Goal: Transaction & Acquisition: Purchase product/service

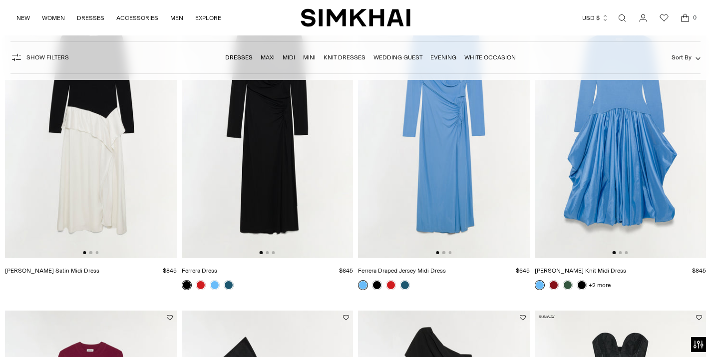
scroll to position [1323, 0]
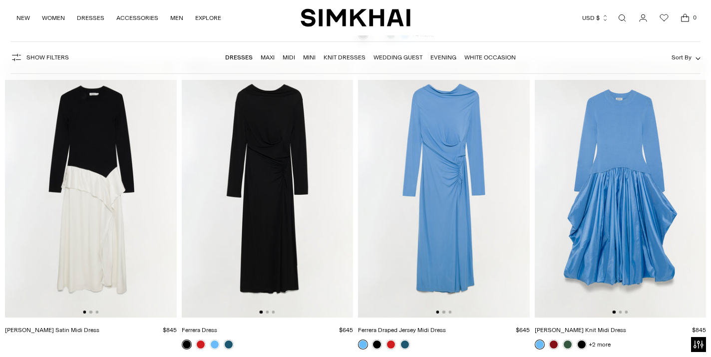
click at [411, 347] on div at bounding box center [384, 345] width 56 height 14
click at [403, 347] on link at bounding box center [405, 345] width 10 height 10
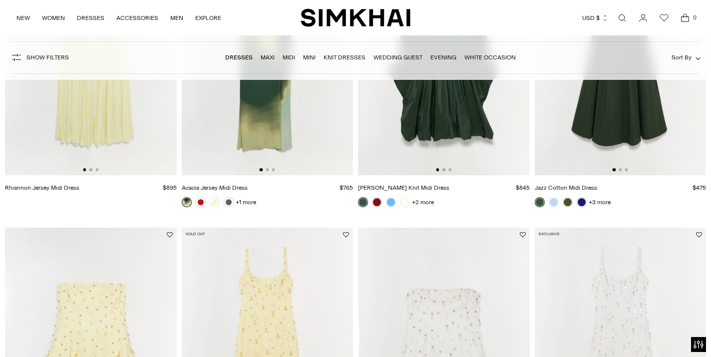
scroll to position [5164, 0]
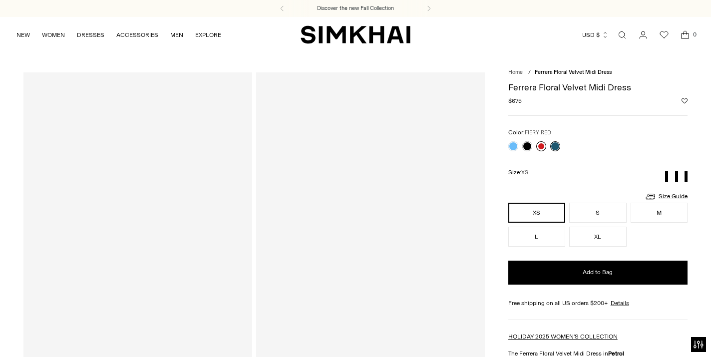
click at [544, 145] on link at bounding box center [541, 146] width 10 height 10
